Goal: Information Seeking & Learning: Learn about a topic

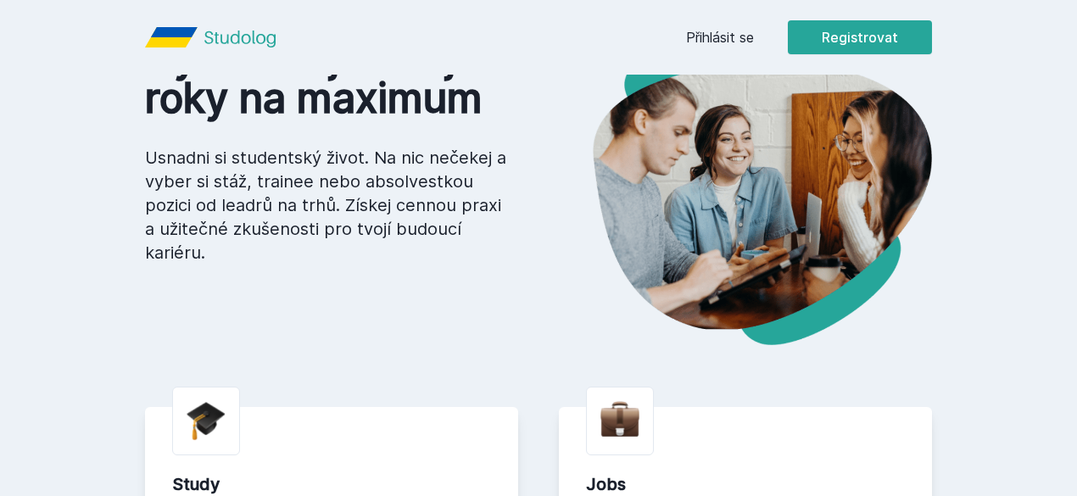
scroll to position [170, 0]
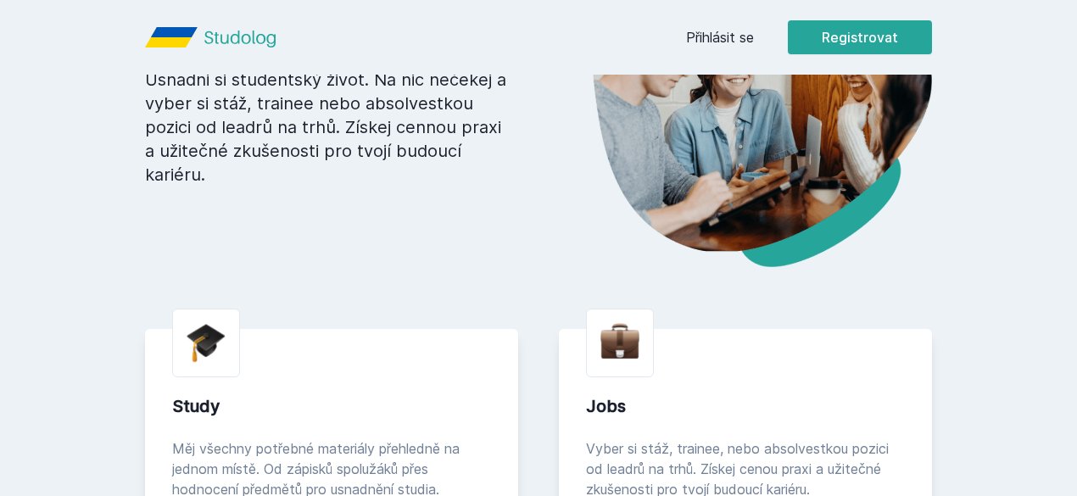
click at [551, 114] on button "Ne" at bounding box center [541, 109] width 61 height 42
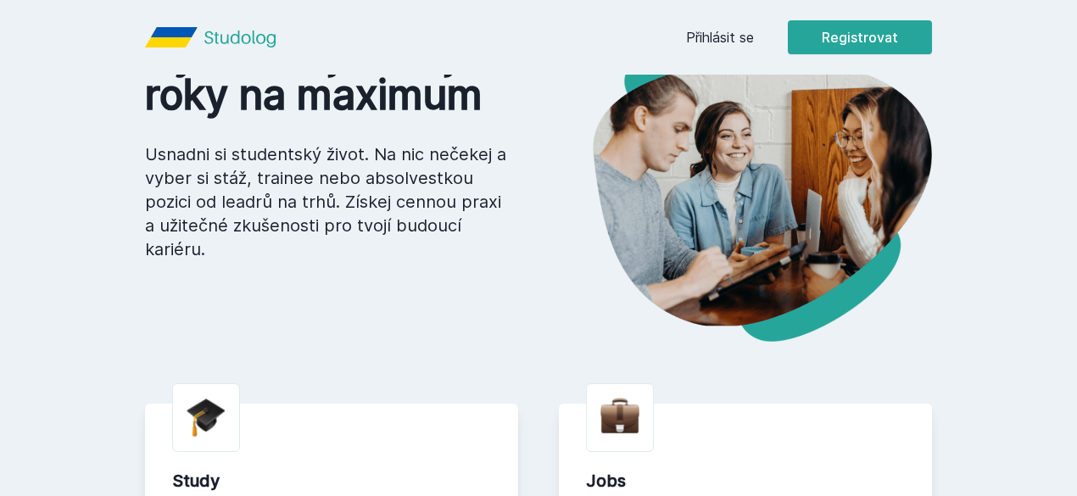
scroll to position [85, 0]
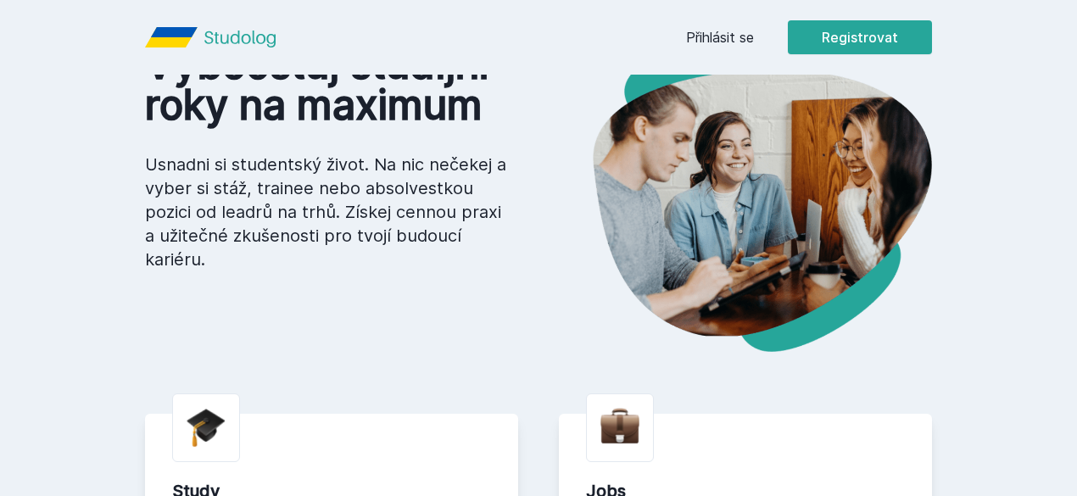
click at [754, 41] on link "Přihlásit se" at bounding box center [720, 37] width 68 height 20
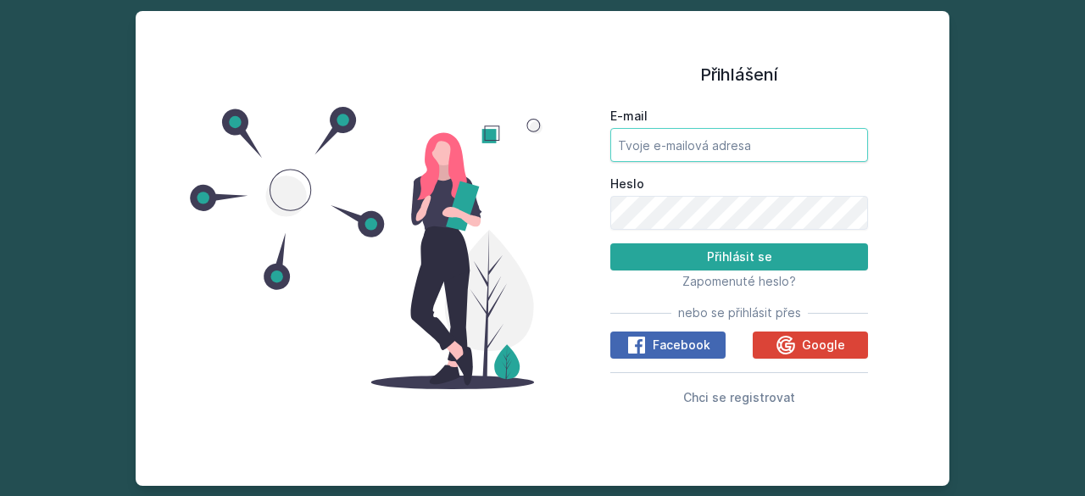
click at [699, 139] on input "E-mail" at bounding box center [739, 145] width 258 height 34
type input "[EMAIL_ADDRESS][DOMAIN_NAME]"
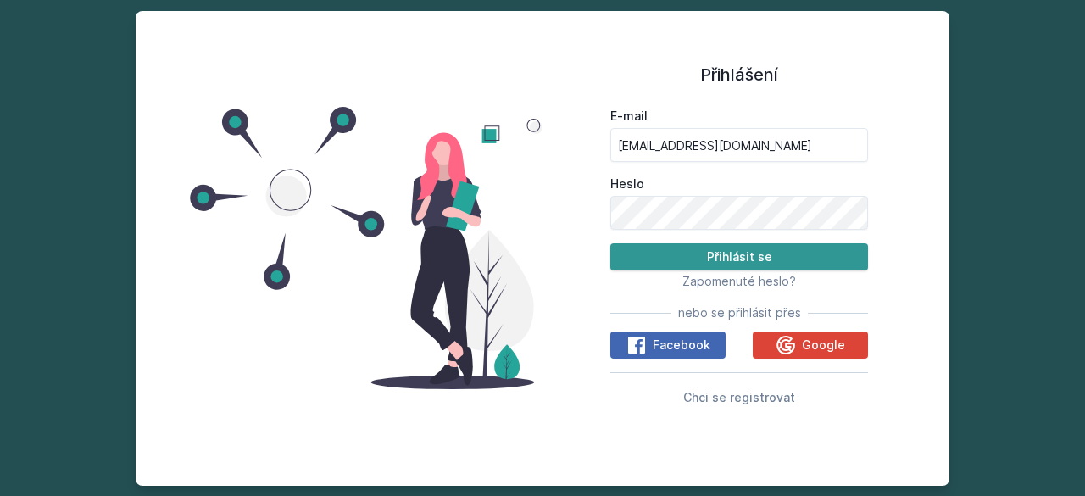
click at [732, 251] on button "Přihlásit se" at bounding box center [739, 256] width 258 height 27
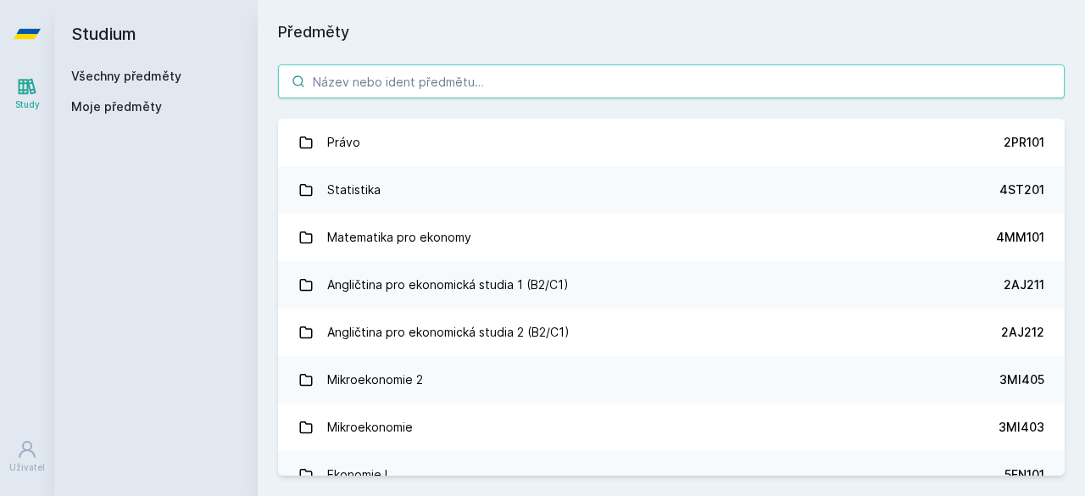
click at [390, 78] on input "search" at bounding box center [671, 81] width 787 height 34
click at [439, 76] on input "search" at bounding box center [671, 81] width 787 height 34
paste input "5EN202"
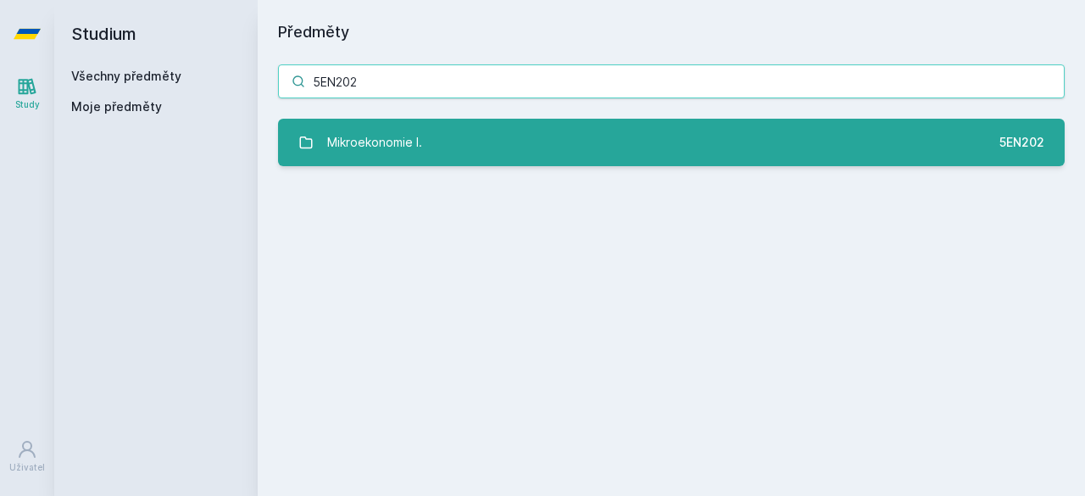
type input "5EN202"
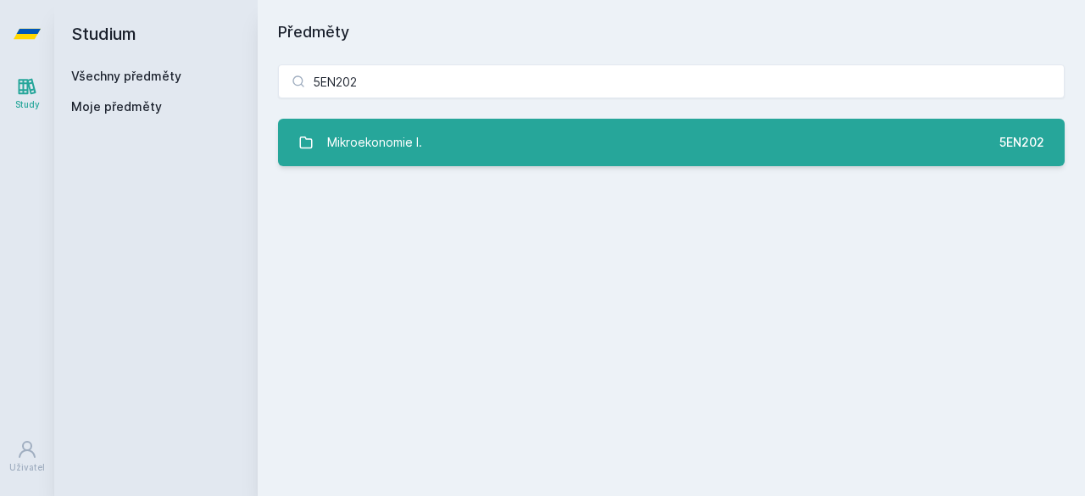
click at [393, 130] on div "Mikroekonomie I." at bounding box center [374, 142] width 95 height 34
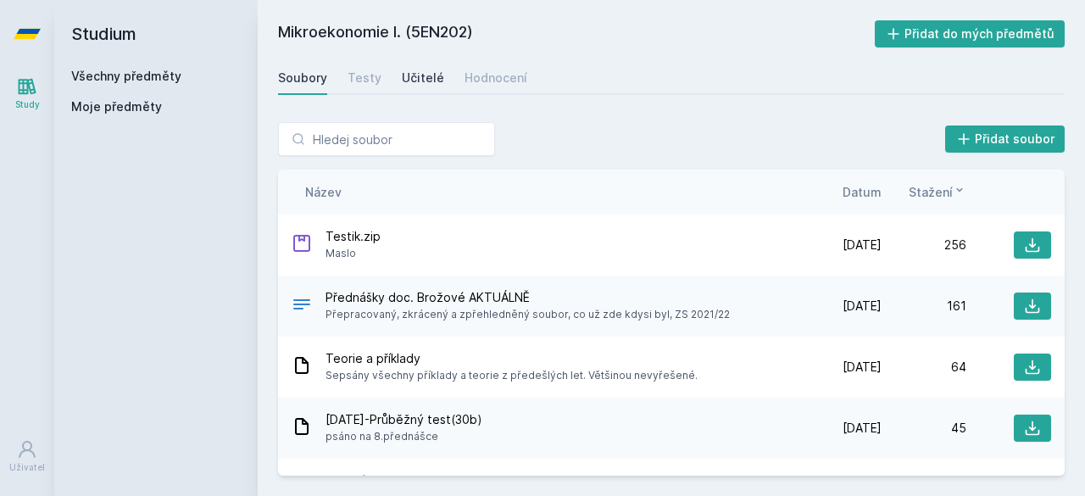
click at [420, 74] on div "Učitelé" at bounding box center [423, 78] width 42 height 17
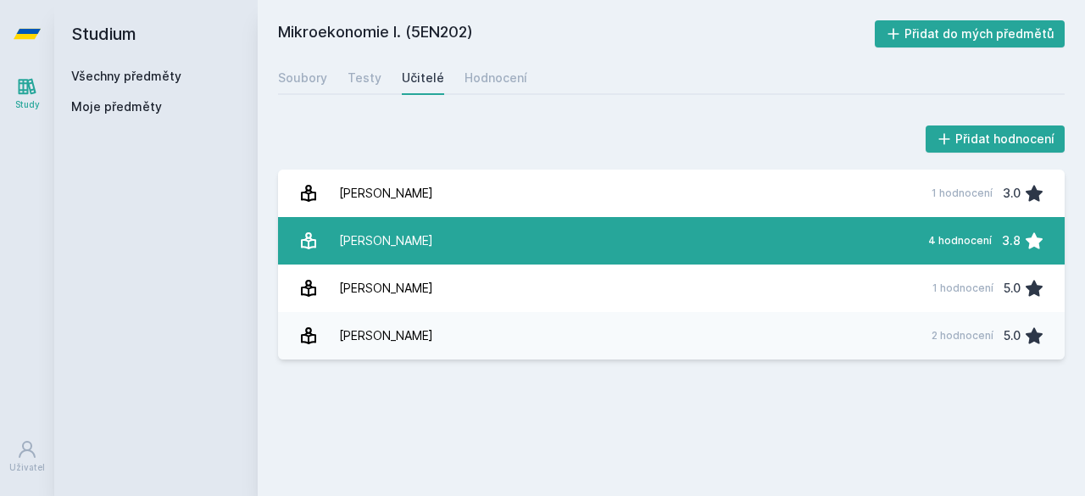
click at [389, 253] on div "[PERSON_NAME]" at bounding box center [386, 241] width 94 height 34
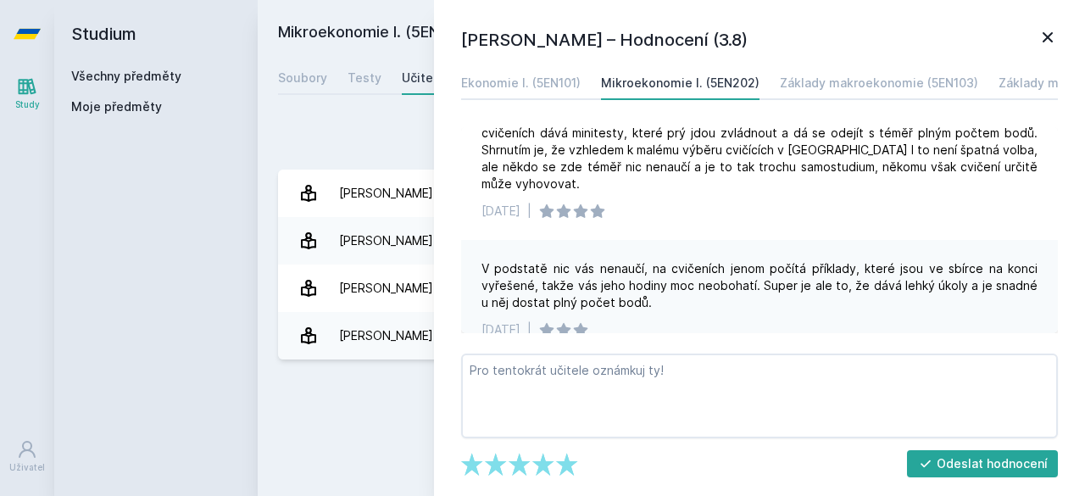
scroll to position [387, 0]
